Goal: Task Accomplishment & Management: Manage account settings

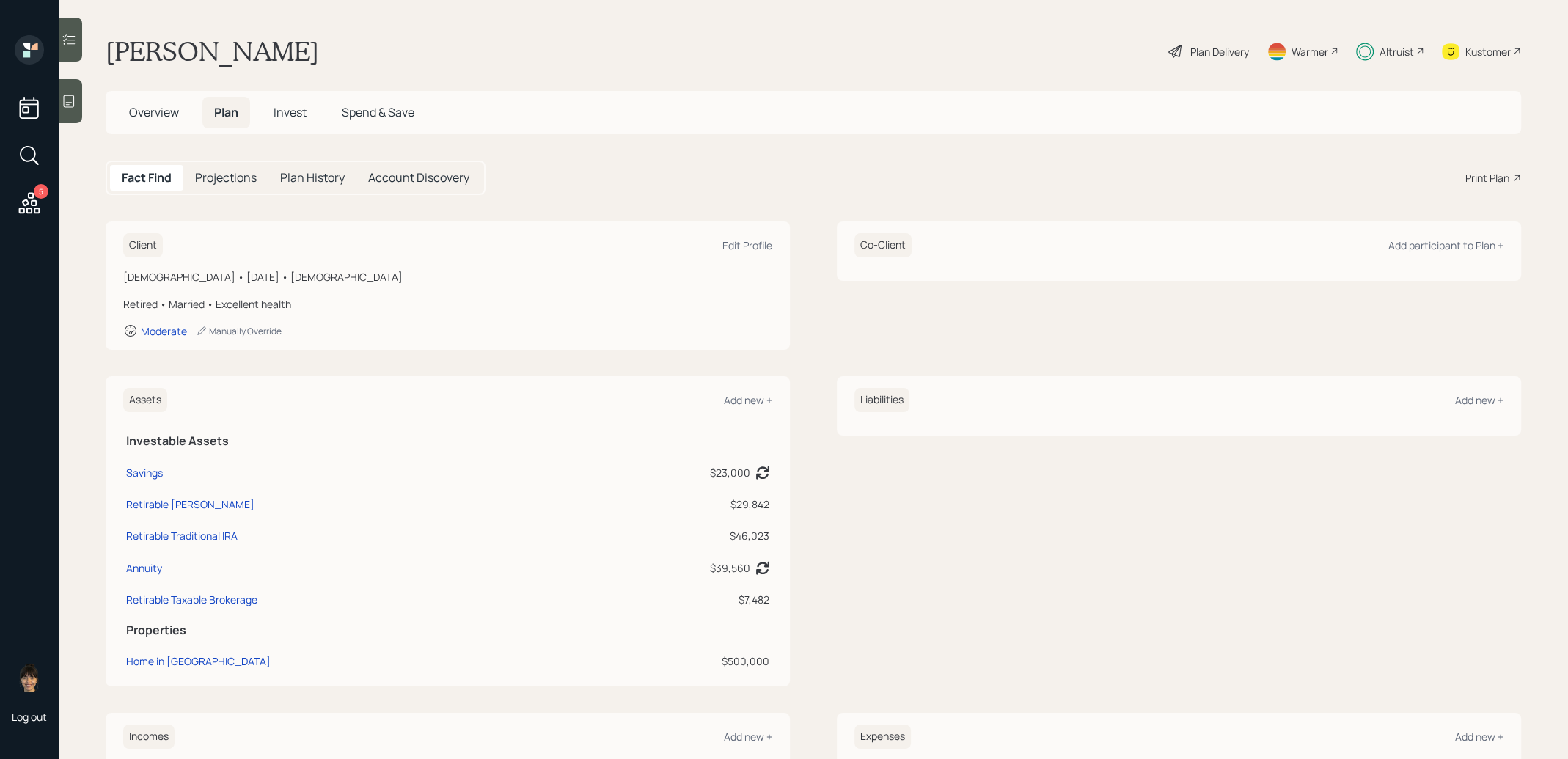
click at [1208, 47] on div "Plan Delivery" at bounding box center [1219, 52] width 58 height 15
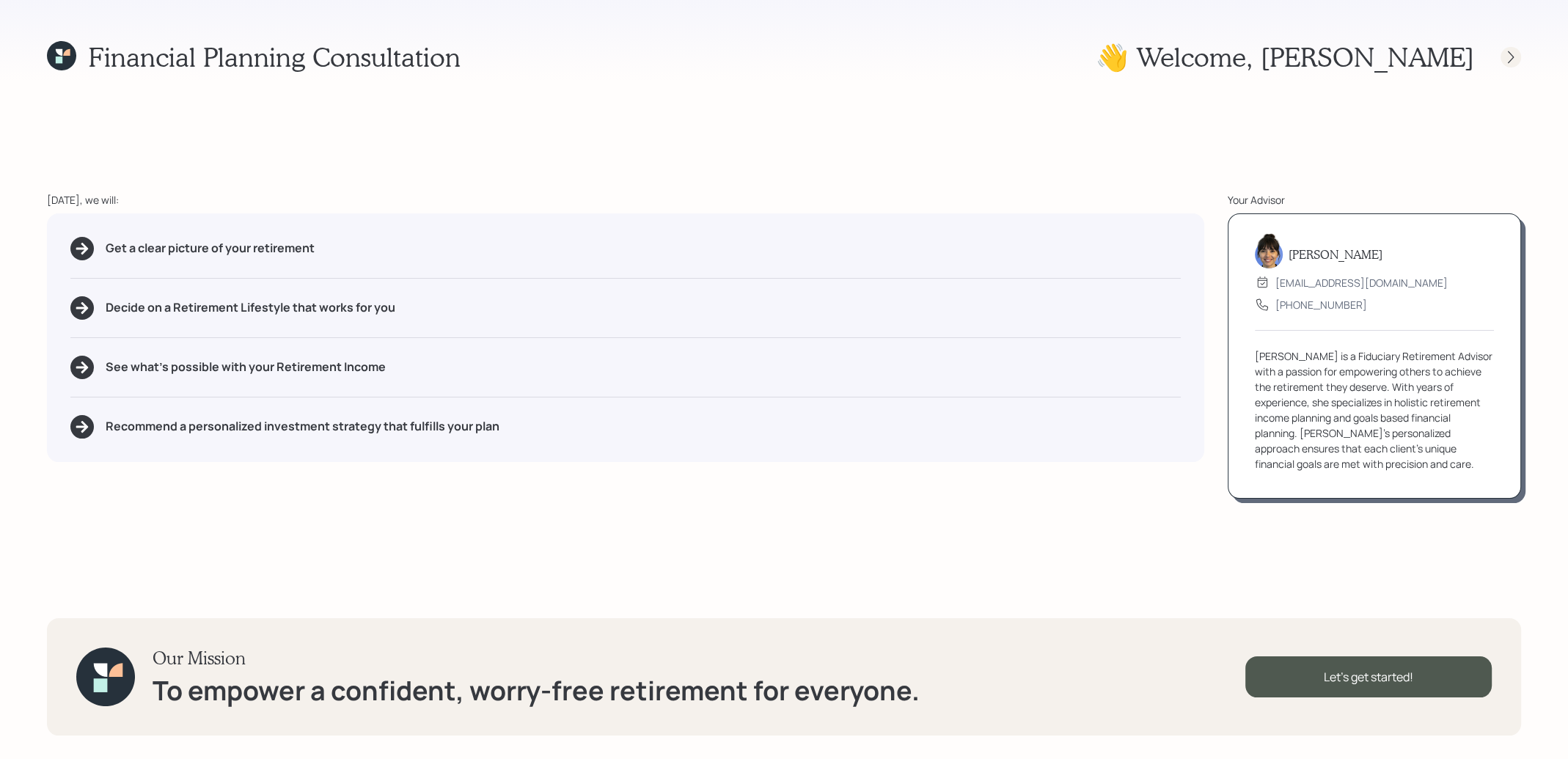
click at [1506, 54] on icon at bounding box center [1511, 57] width 15 height 15
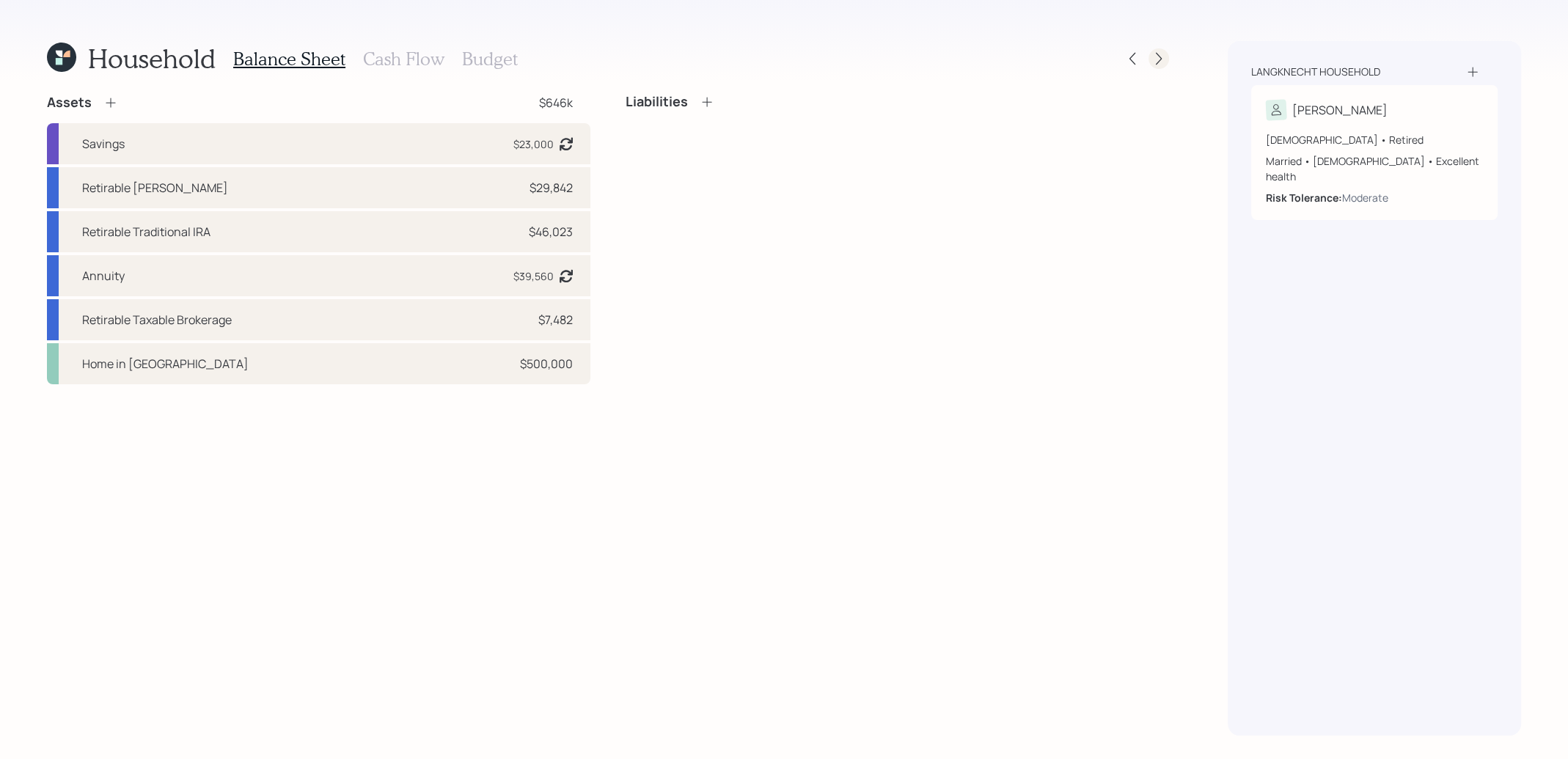
click at [1157, 58] on icon at bounding box center [1158, 59] width 15 height 15
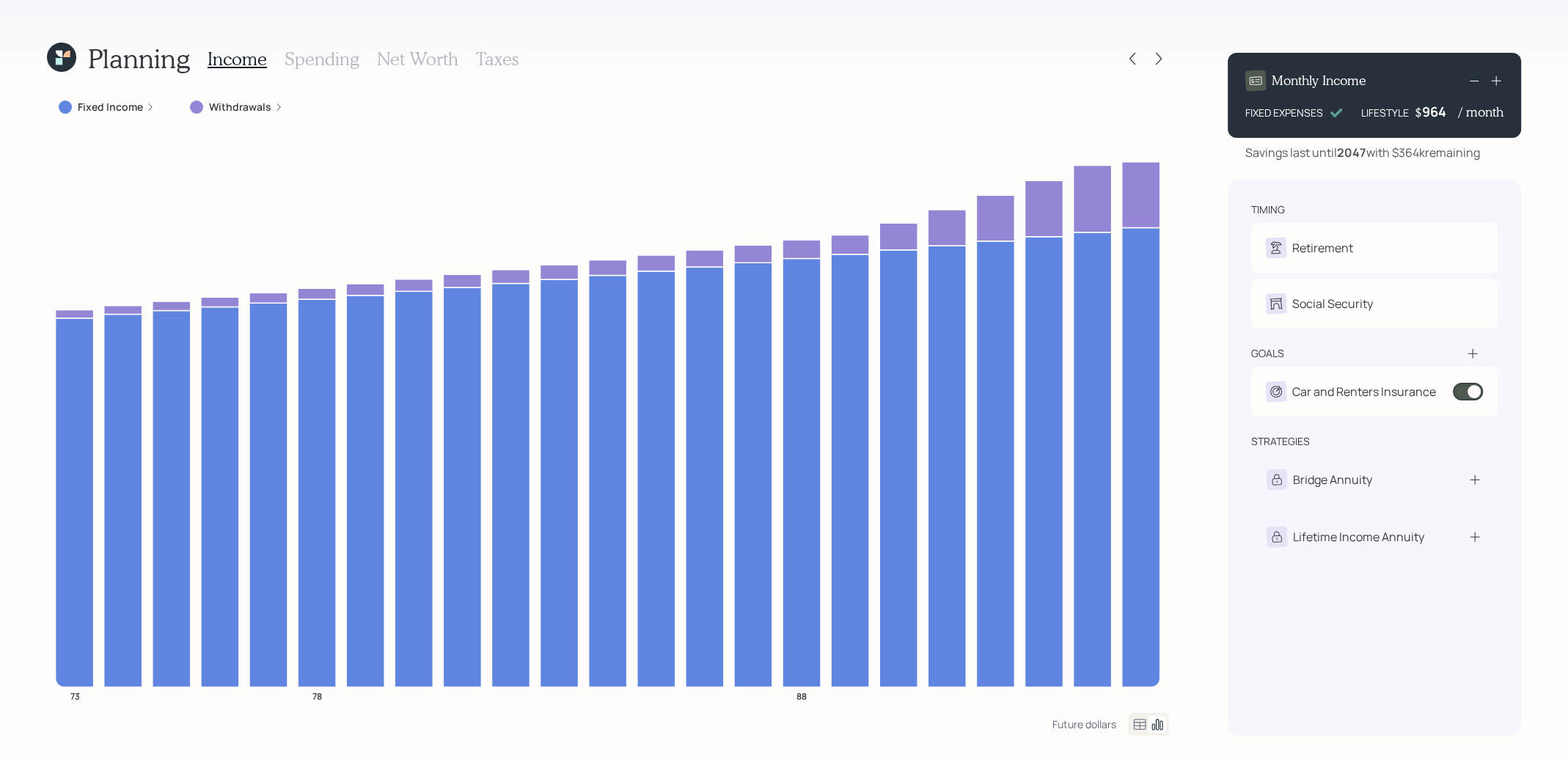
click at [230, 106] on label "Withdrawals" at bounding box center [240, 107] width 62 height 15
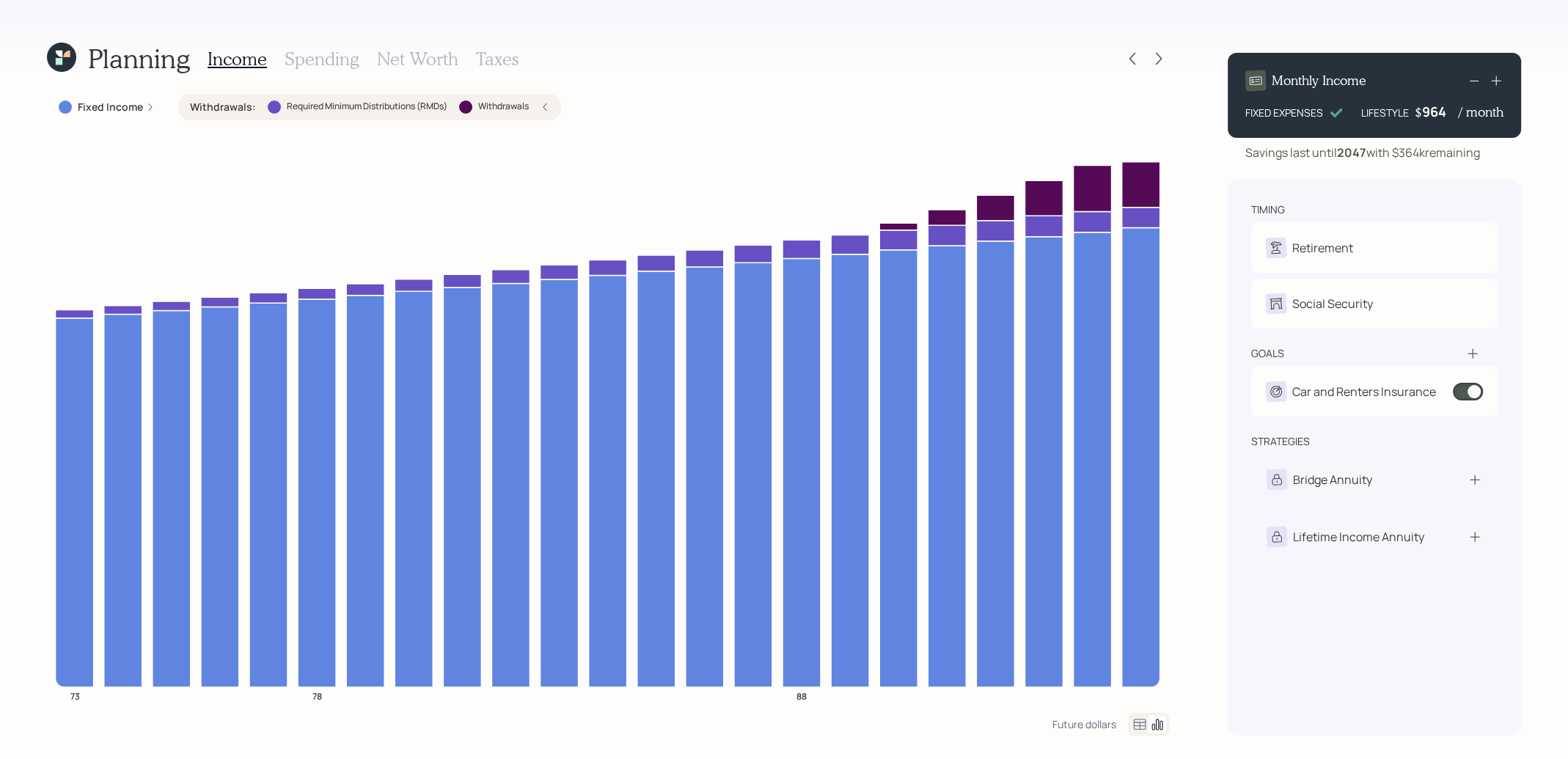
click at [64, 60] on icon at bounding box center [61, 57] width 29 height 29
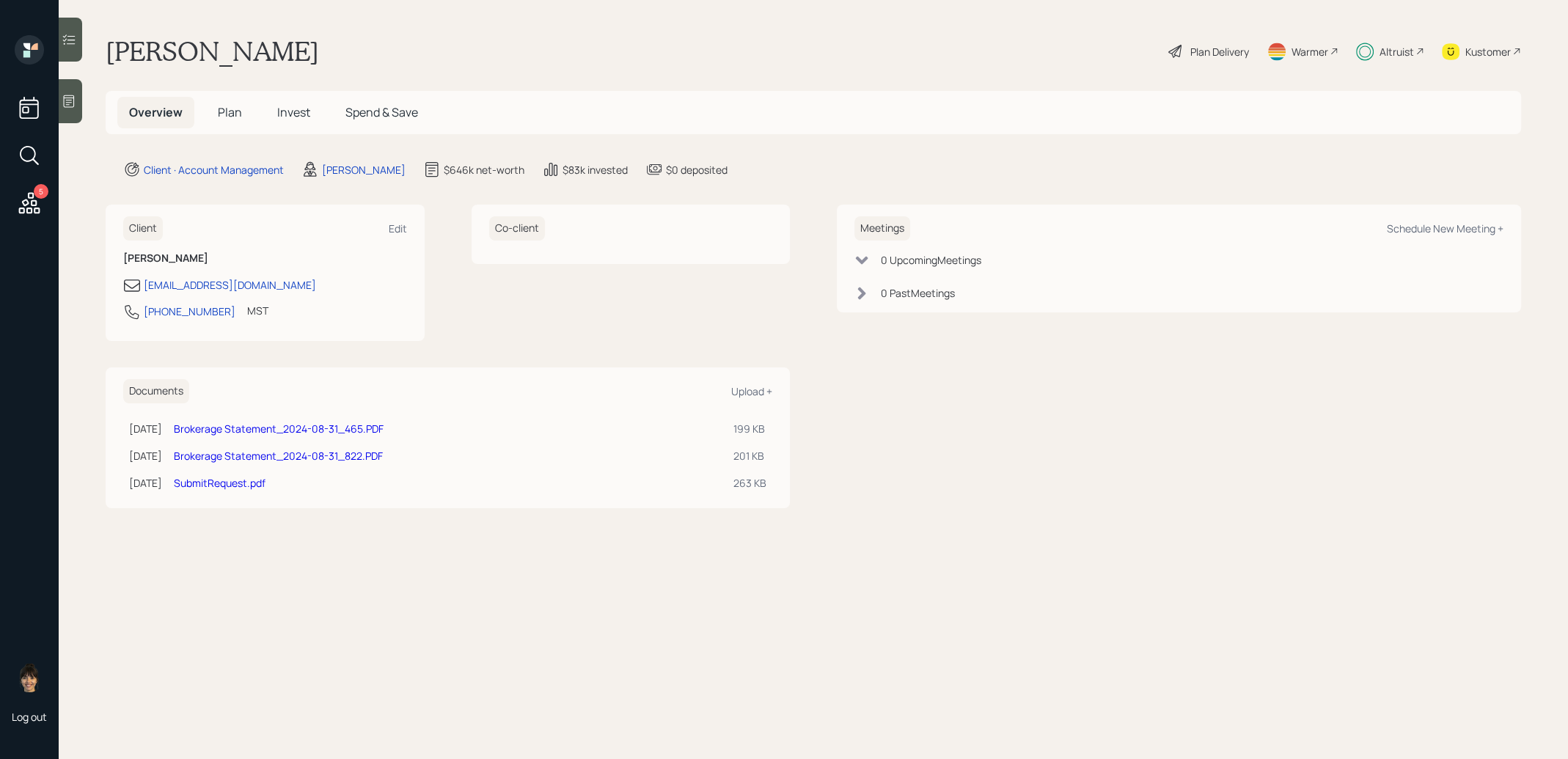
click at [300, 107] on span "Invest" at bounding box center [294, 112] width 33 height 16
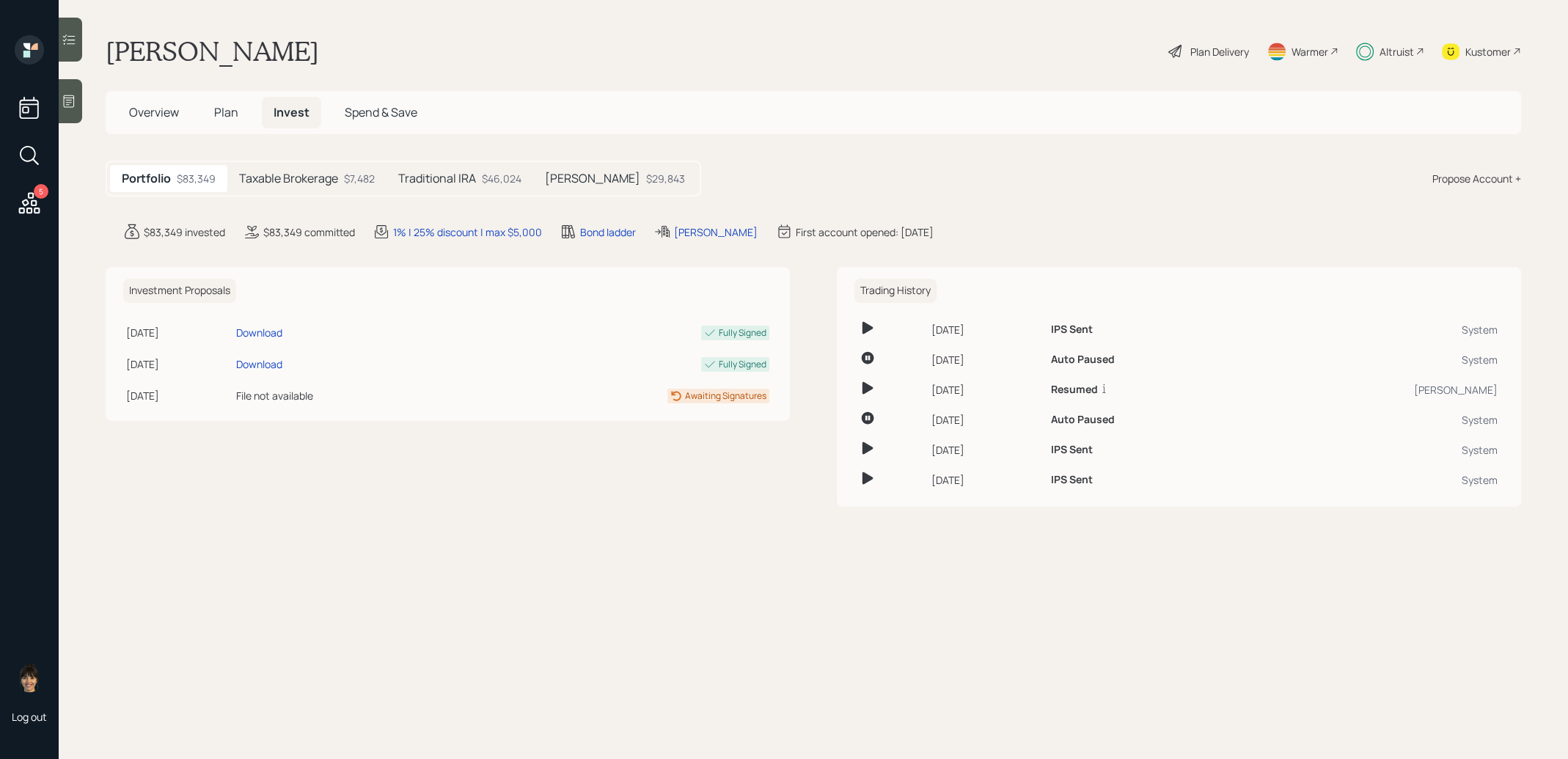
click at [488, 182] on div "$46,024" at bounding box center [501, 178] width 40 height 15
